Goal: Find specific page/section: Find specific page/section

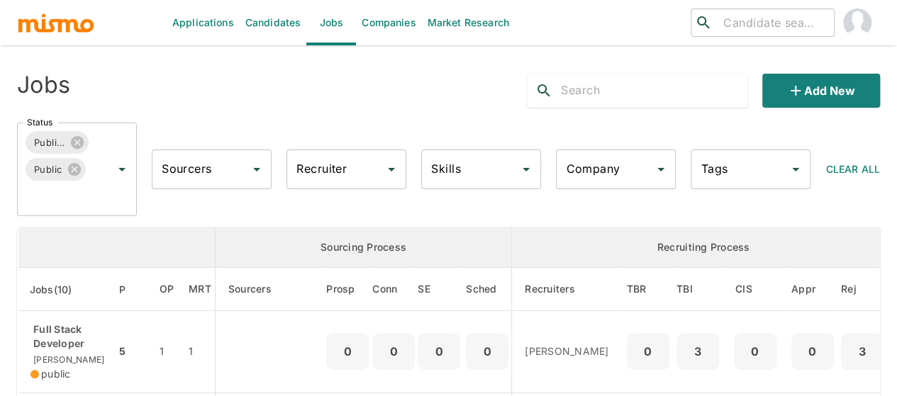
drag, startPoint x: 0, startPoint y: 0, endPoint x: 204, endPoint y: 140, distance: 247.4
click at [204, 140] on div "Sourcers Sourcers" at bounding box center [205, 163] width 131 height 51
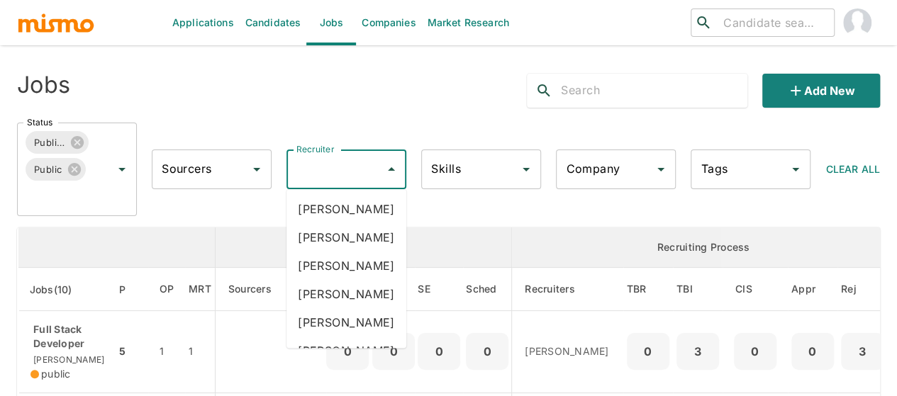
click at [307, 169] on div "Recruiter Recruiter" at bounding box center [346, 170] width 120 height 40
type input "mai"
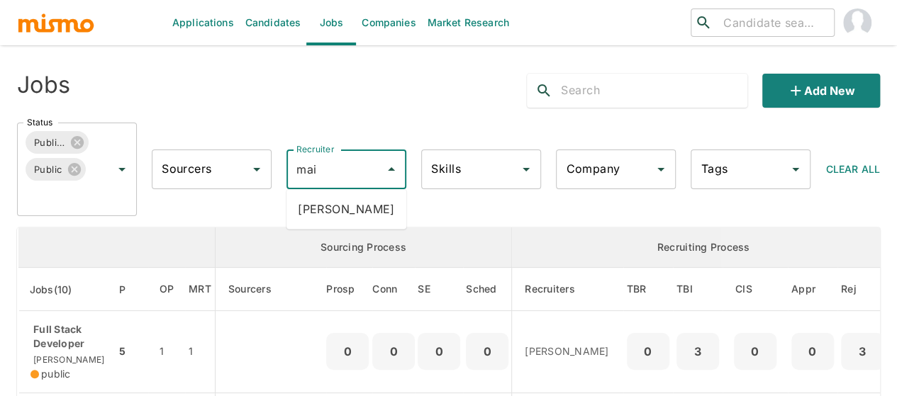
click at [374, 204] on li "[PERSON_NAME]" at bounding box center [346, 209] width 120 height 28
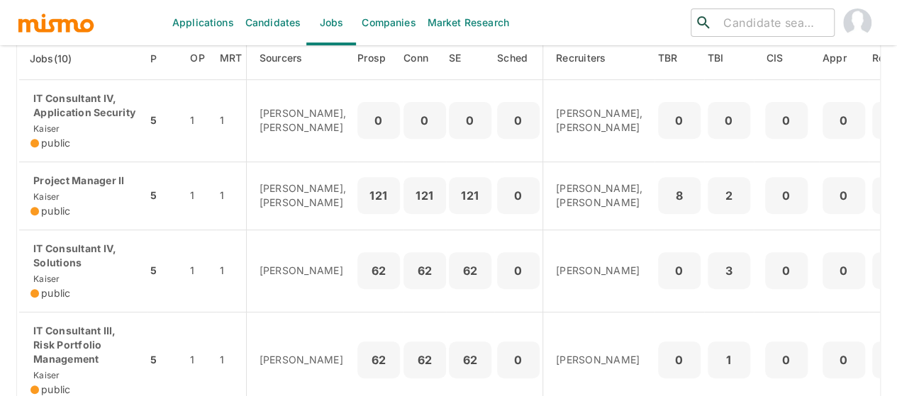
scroll to position [284, 0]
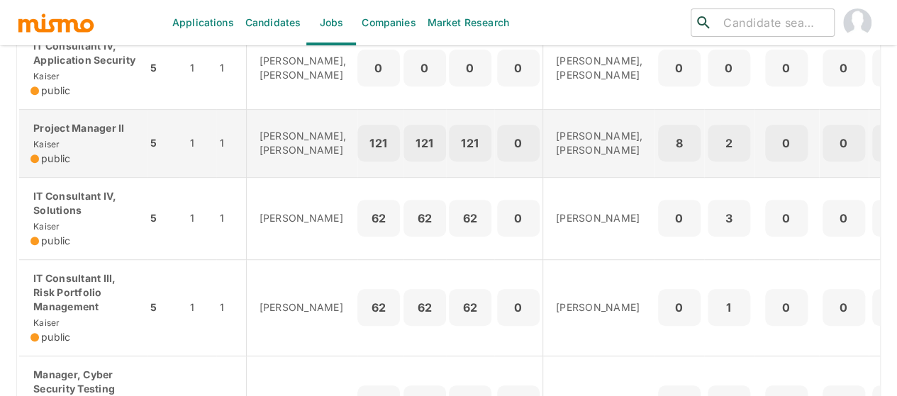
click at [64, 177] on td "Project Manager II [PERSON_NAME] public" at bounding box center [82, 143] width 129 height 68
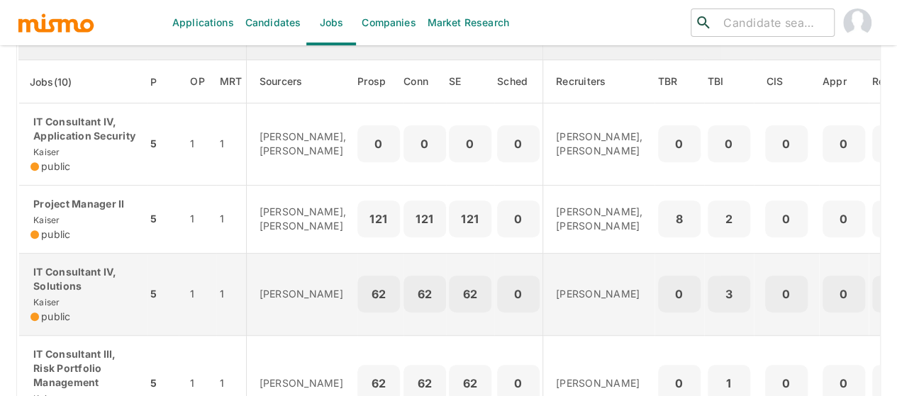
scroll to position [71, 0]
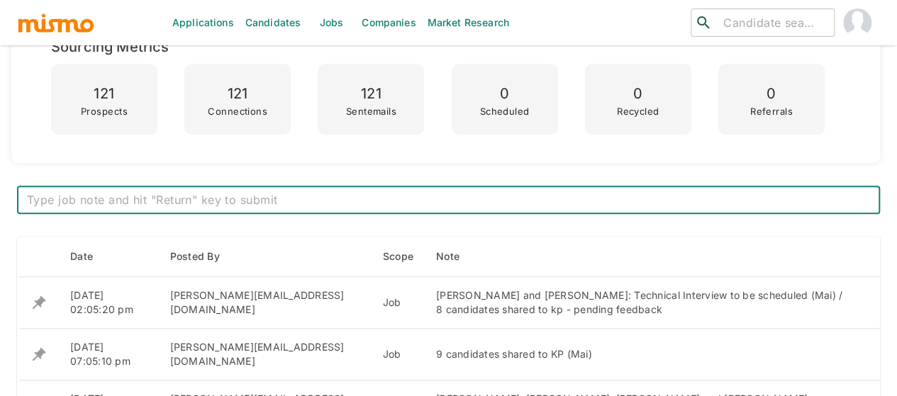
scroll to position [780, 0]
